Goal: Task Accomplishment & Management: Use online tool/utility

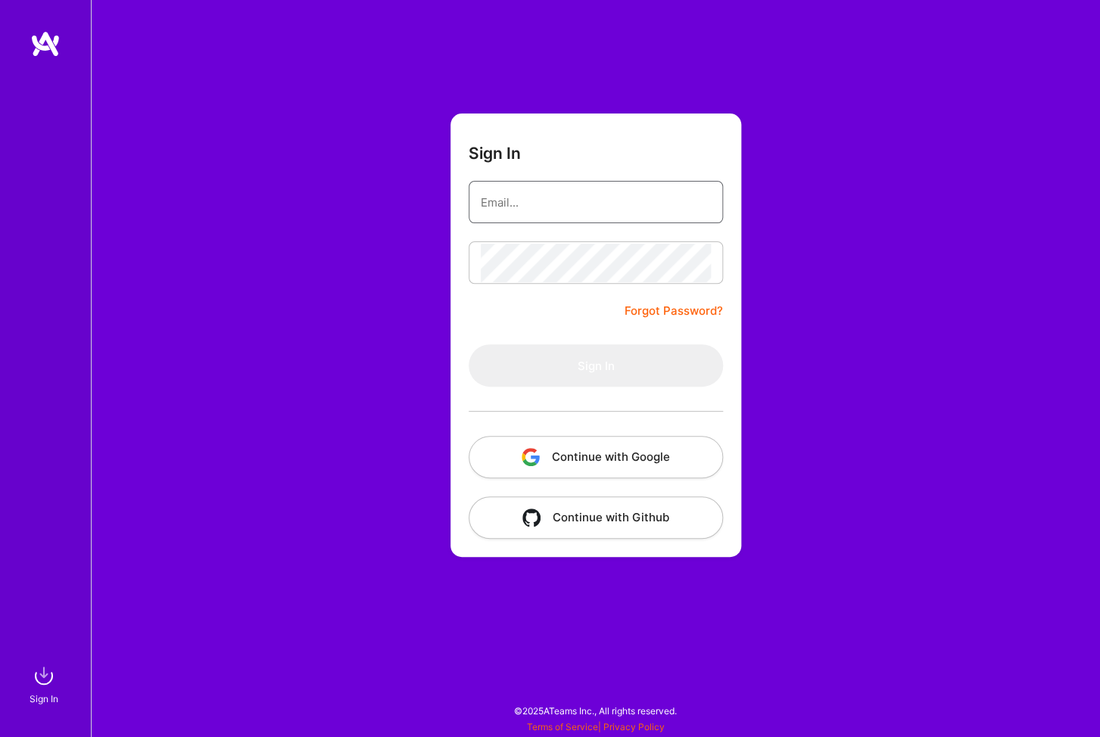
type input "[EMAIL_ADDRESS][DOMAIN_NAME]"
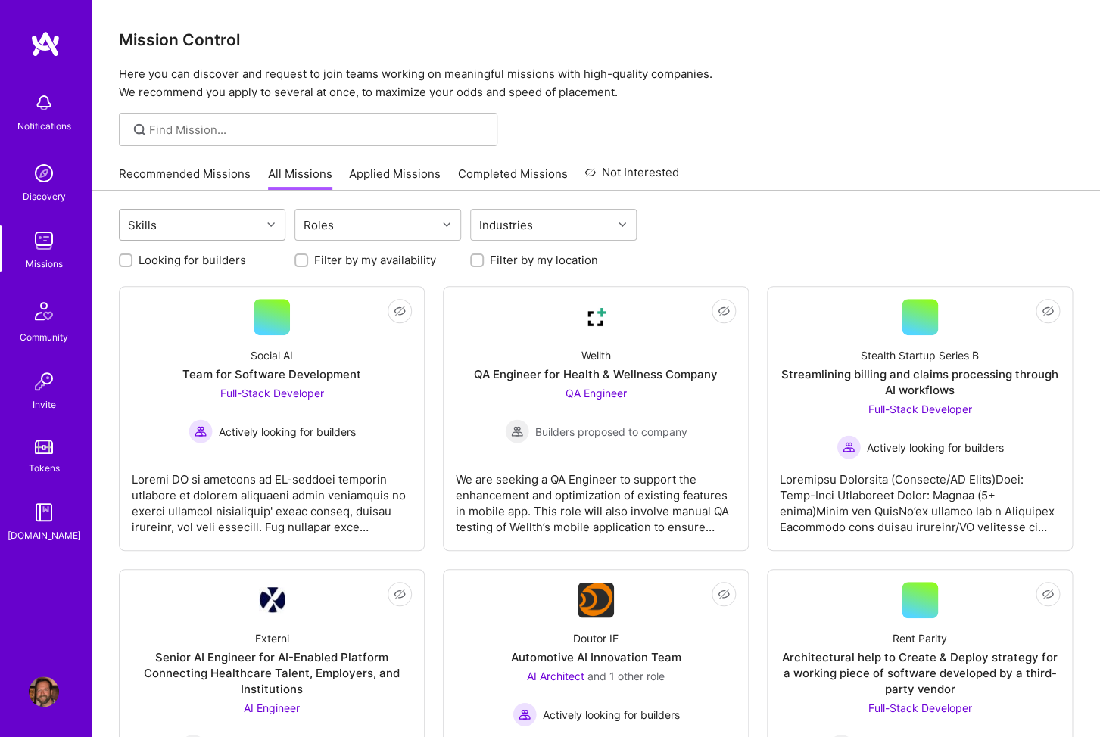
click at [234, 220] on div "Skills" at bounding box center [191, 225] width 142 height 30
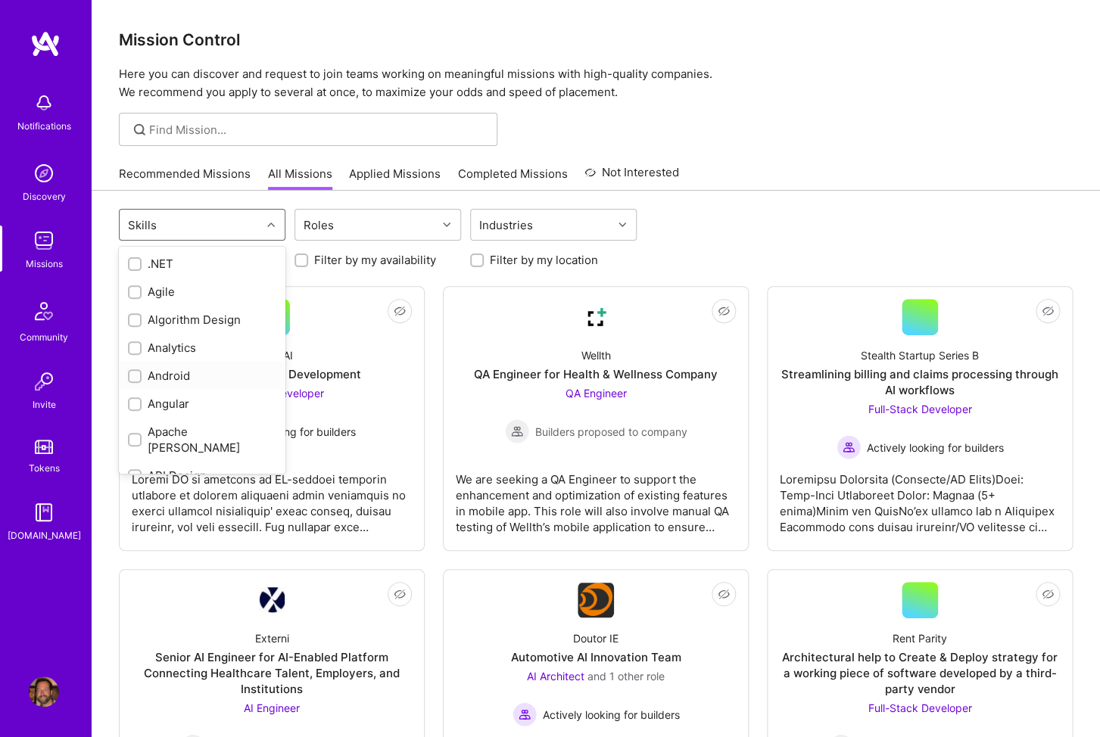
click at [137, 375] on input "checkbox" at bounding box center [136, 377] width 11 height 11
checkbox input "true"
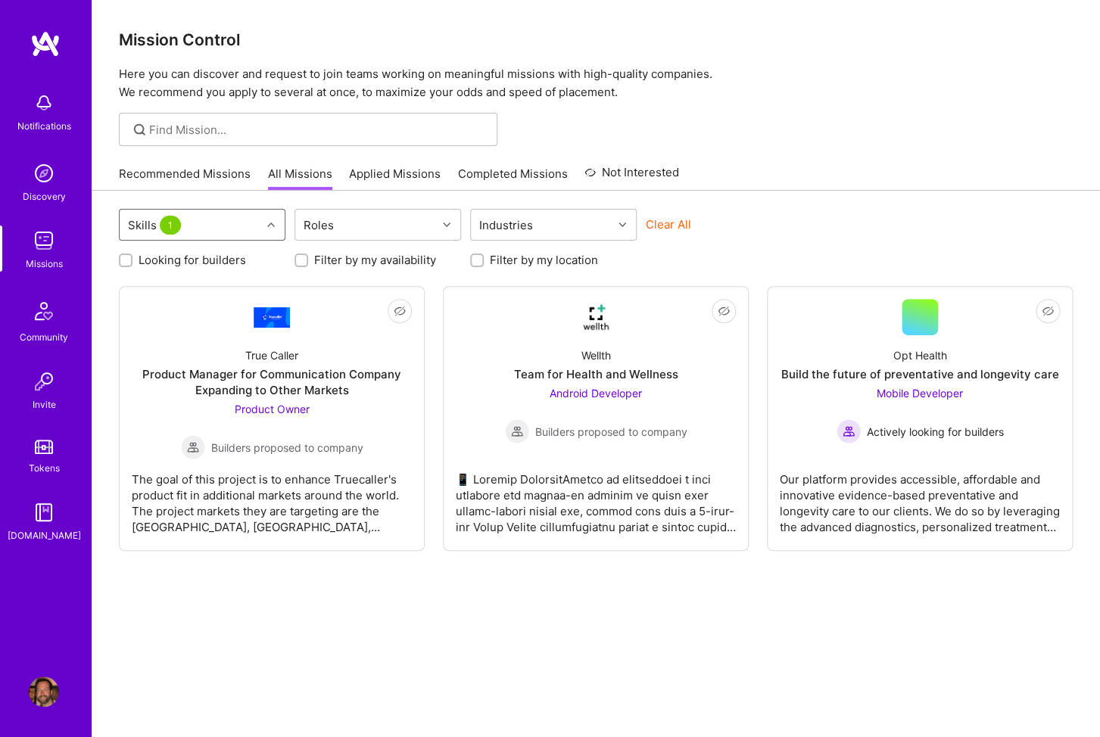
click at [237, 225] on div "Skills 1" at bounding box center [191, 225] width 142 height 30
click at [324, 636] on div "Skills 1 Roles Industries Clear All Looking for builders Filter by my availabil…" at bounding box center [596, 486] width 1008 height 590
click at [876, 461] on div "Our platform provides accessible, affordable and innovative evidence-based prev…" at bounding box center [920, 497] width 280 height 76
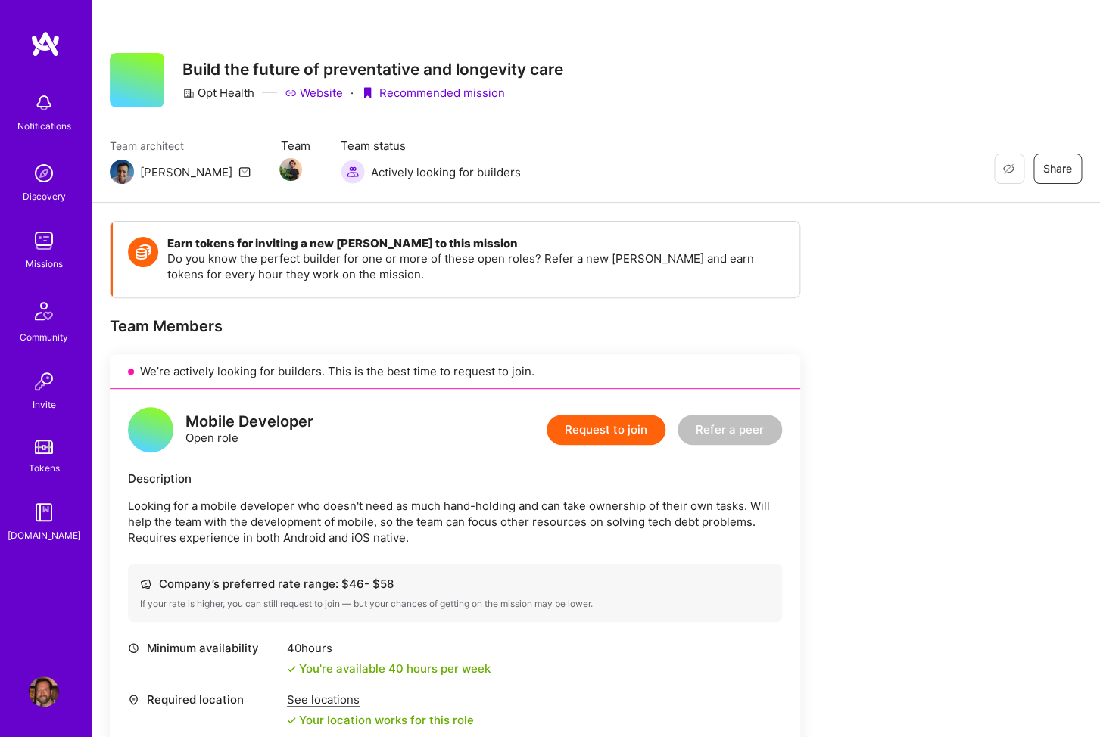
click at [42, 36] on img at bounding box center [45, 43] width 30 height 27
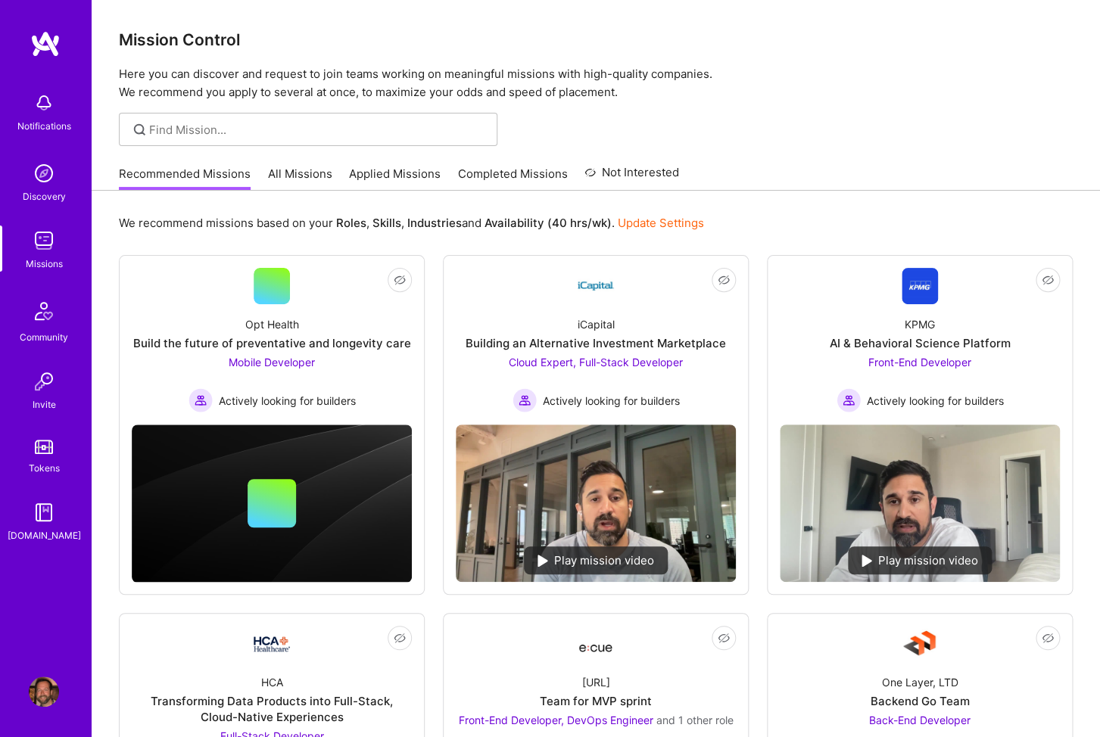
click at [306, 174] on link "All Missions" at bounding box center [300, 178] width 64 height 25
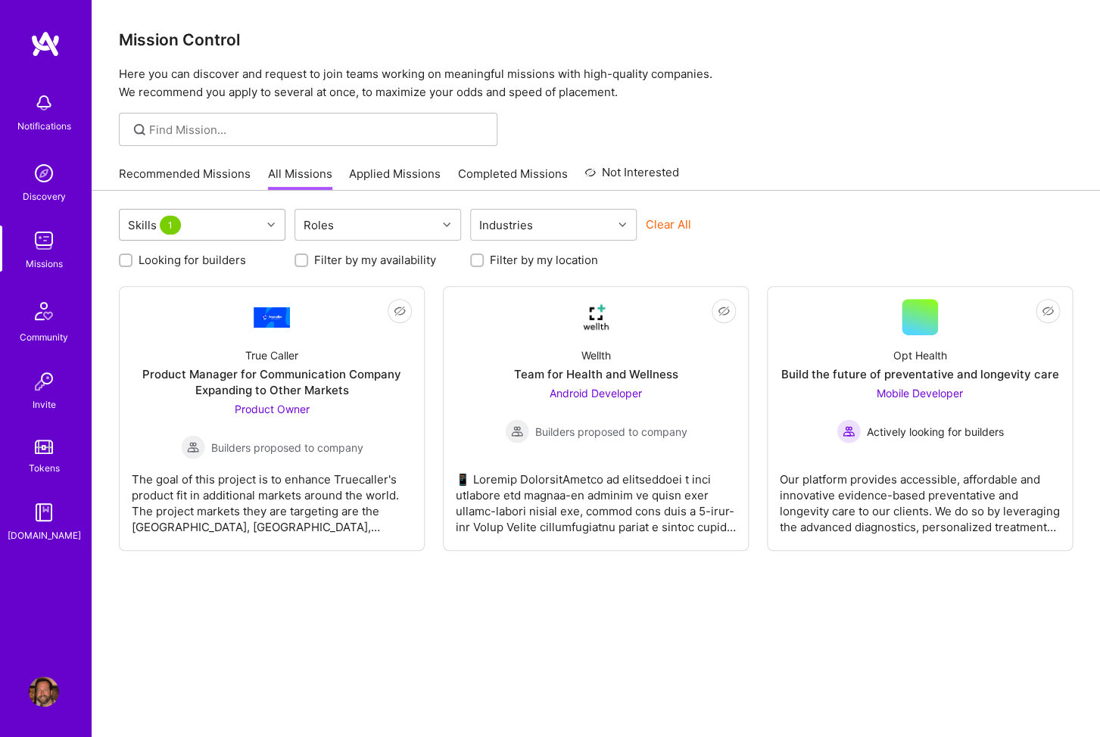
click at [183, 228] on div "Skills 1" at bounding box center [156, 225] width 64 height 22
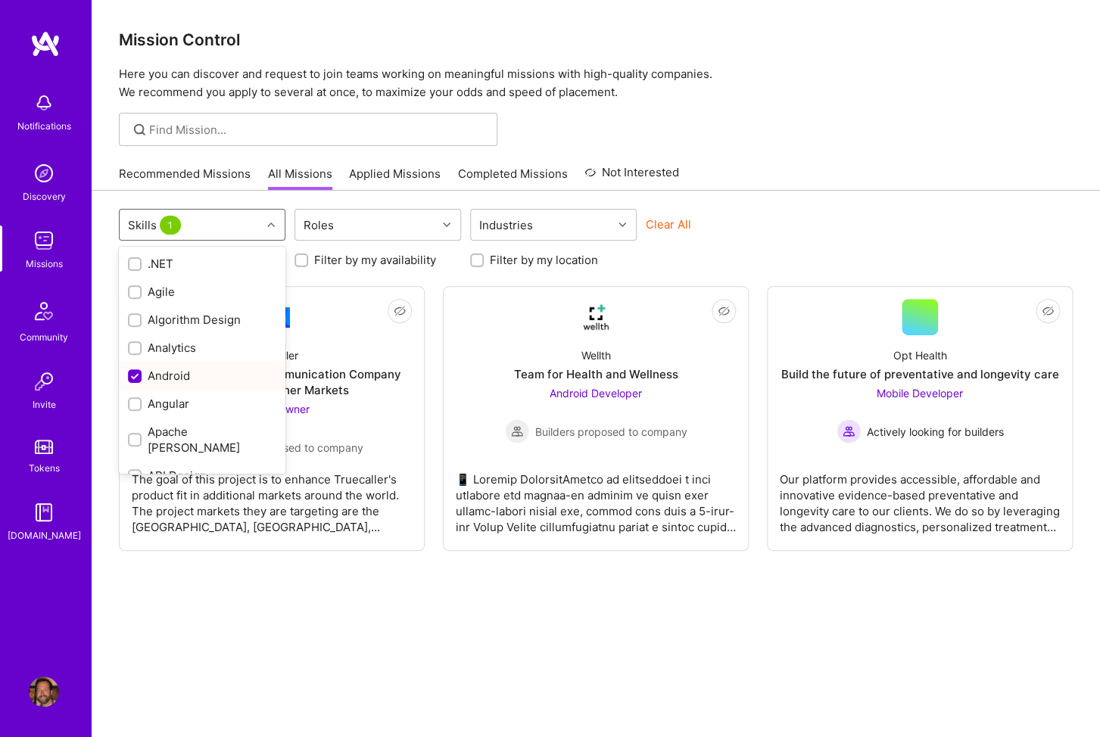
click at [134, 378] on input "checkbox" at bounding box center [136, 377] width 14 height 14
checkbox input "false"
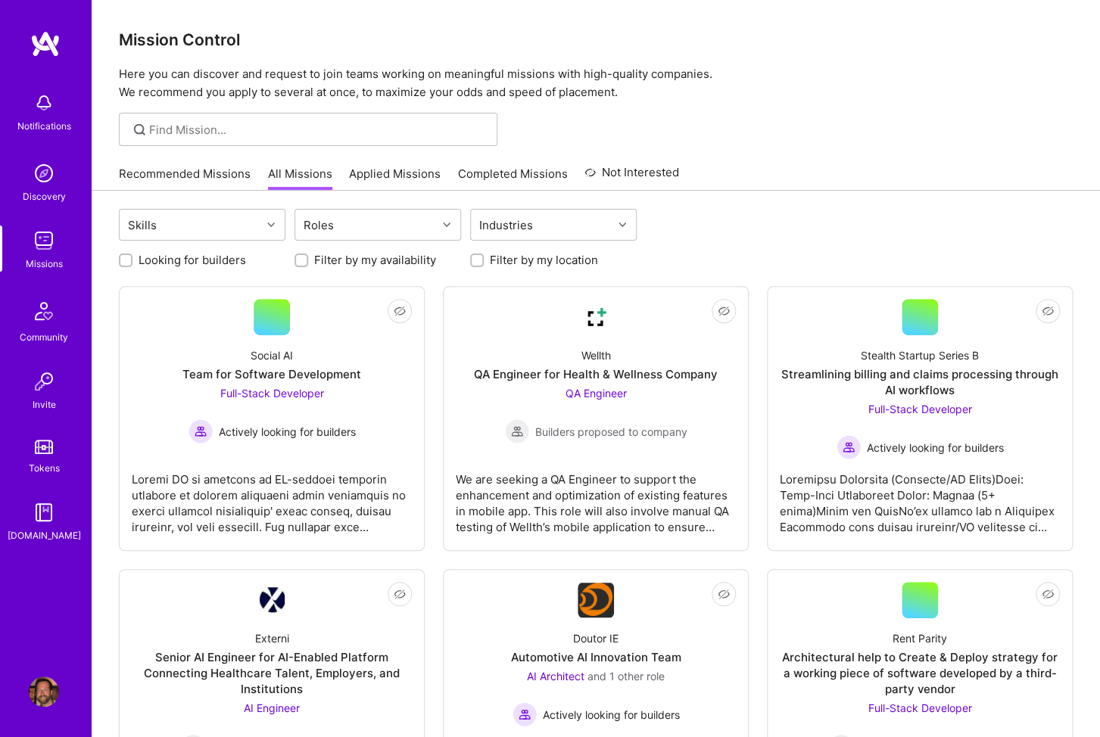
click at [129, 260] on input "Looking for builders" at bounding box center [127, 261] width 11 height 11
checkbox input "true"
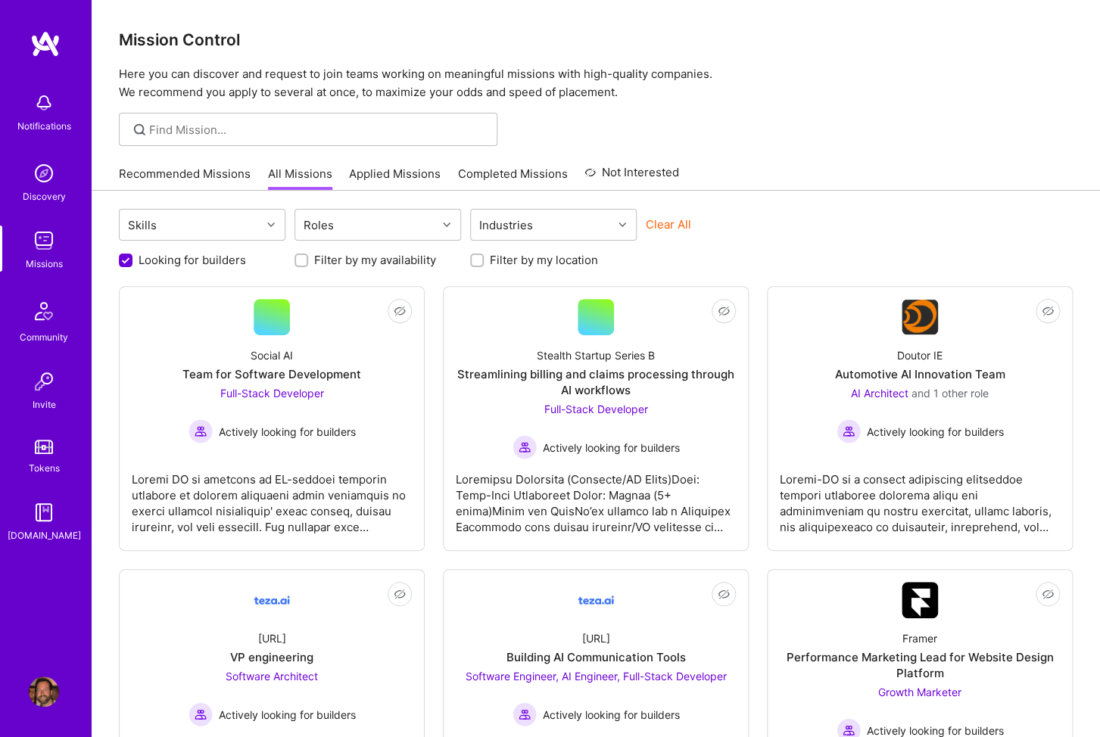
click at [478, 261] on input "Filter by my location" at bounding box center [478, 261] width 11 height 11
checkbox input "true"
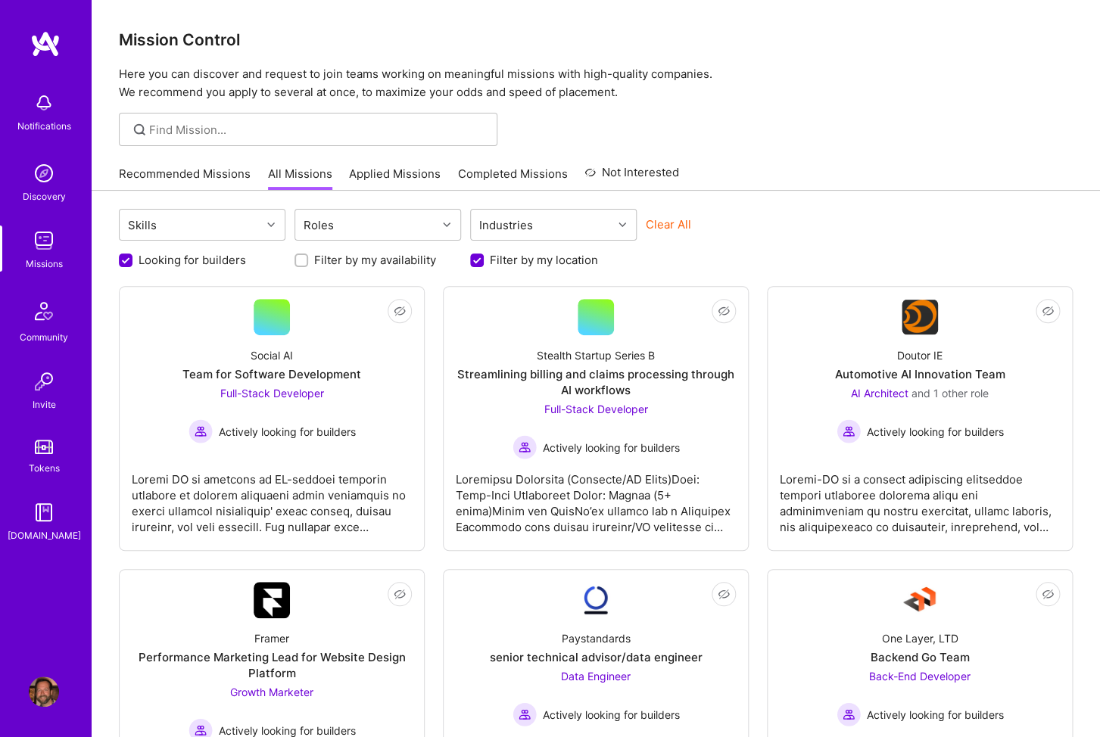
click at [120, 260] on input "Looking for builders" at bounding box center [127, 261] width 14 height 14
checkbox input "false"
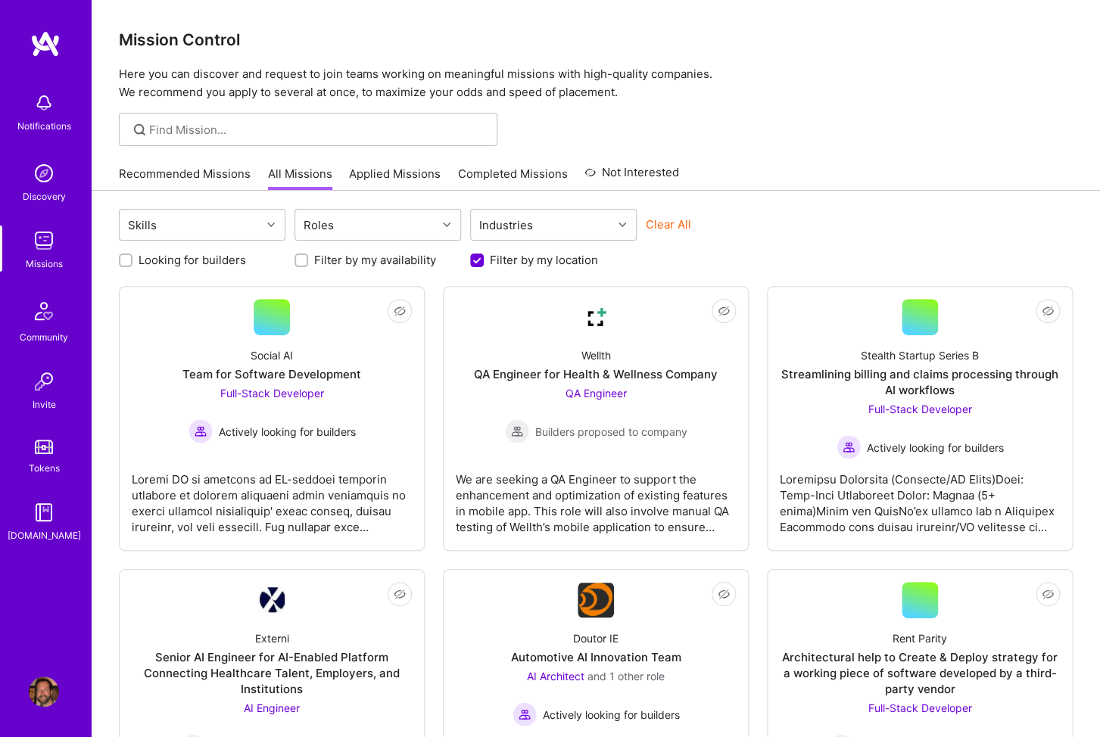
click at [477, 259] on input "Filter by my location" at bounding box center [479, 261] width 14 height 14
checkbox input "false"
